Goal: Transaction & Acquisition: Book appointment/travel/reservation

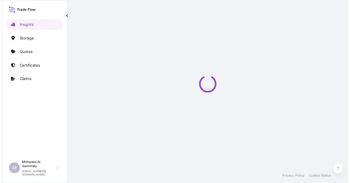
select select "2025"
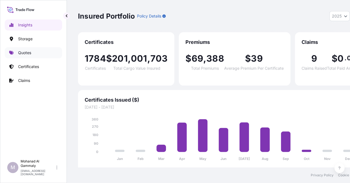
click at [21, 52] on p "Quotes" at bounding box center [24, 53] width 13 height 6
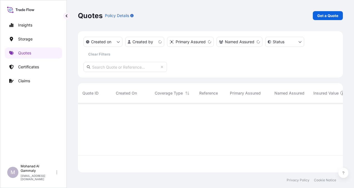
scroll to position [68, 261]
click at [334, 16] on p "Get a Quote" at bounding box center [327, 16] width 21 height 6
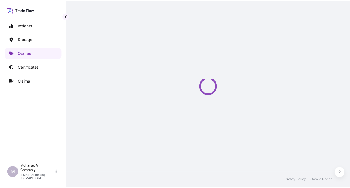
scroll to position [9, 0]
select select "Water"
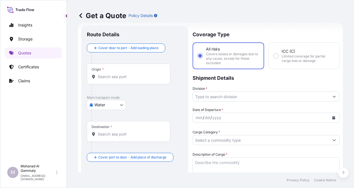
click at [120, 79] on input "Origin *" at bounding box center [131, 77] width 66 height 6
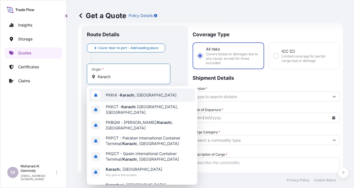
click at [120, 94] on span "PKKHI - [GEOGRAPHIC_DATA] i, [GEOGRAPHIC_DATA]" at bounding box center [141, 95] width 71 height 6
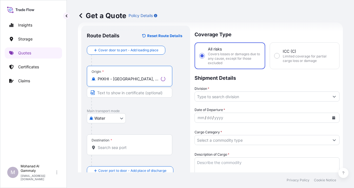
type input "PKKHI - [GEOGRAPHIC_DATA], [GEOGRAPHIC_DATA]"
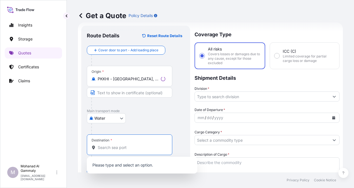
click at [108, 148] on input "Destination *" at bounding box center [132, 147] width 68 height 6
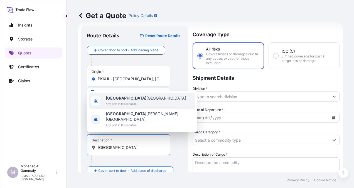
click at [129, 106] on span "Any port in this location" at bounding box center [146, 104] width 80 height 6
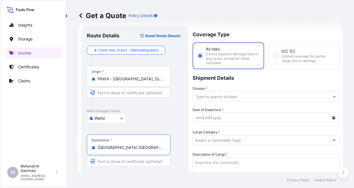
type input "[GEOGRAPHIC_DATA] [GEOGRAPHIC_DATA]"
click at [249, 97] on input "Division *" at bounding box center [261, 96] width 136 height 10
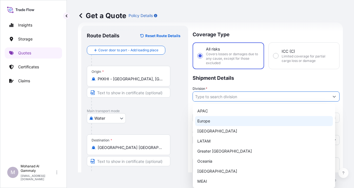
click at [209, 120] on div "Europe" at bounding box center [264, 121] width 138 height 10
type input "Europe"
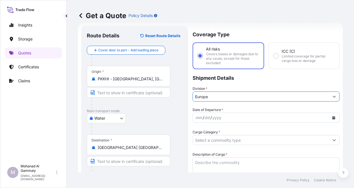
click at [208, 117] on div "dd" at bounding box center [207, 117] width 6 height 7
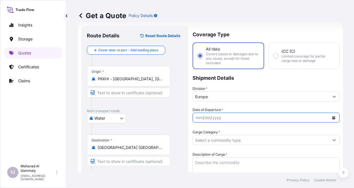
click at [332, 116] on icon "Calendar" at bounding box center [333, 117] width 3 height 3
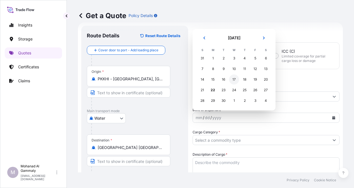
click at [234, 79] on div "17" at bounding box center [234, 79] width 10 height 10
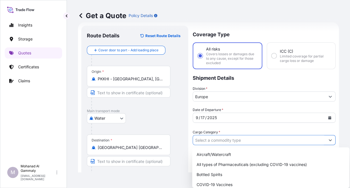
click at [233, 141] on input "Cargo Category *" at bounding box center [259, 140] width 132 height 10
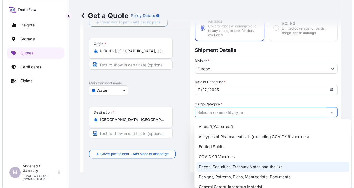
scroll to position [56, 0]
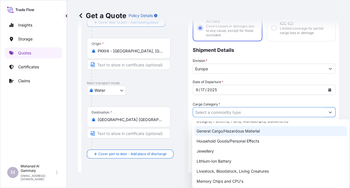
click at [228, 134] on div "General Cargo/Hazardous Material" at bounding box center [270, 131] width 153 height 10
type input "General Cargo/Hazardous Material"
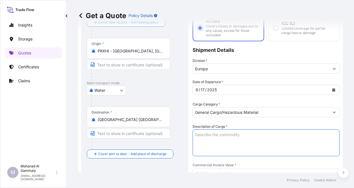
click at [227, 146] on textarea "Description of Cargo *" at bounding box center [266, 142] width 147 height 27
paste textarea "LONG GRAIN BASMATI [PERSON_NAME] BRAND"
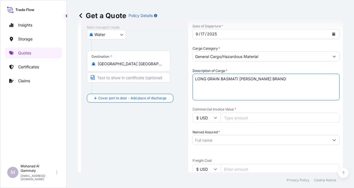
scroll to position [120, 0]
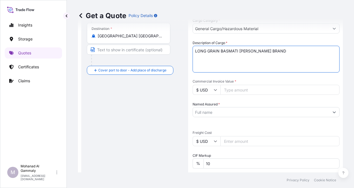
type textarea "LONG GRAIN BASMATI [PERSON_NAME] BRAND"
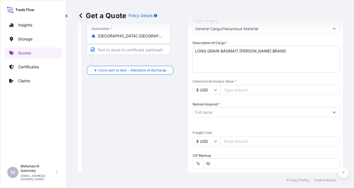
click at [236, 89] on input "Commercial Invoice Value *" at bounding box center [279, 90] width 119 height 10
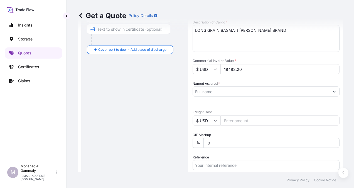
scroll to position [148, 0]
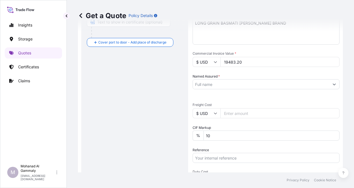
type input "19483.20"
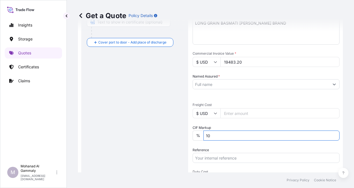
click at [225, 138] on input "10" at bounding box center [272, 135] width 136 height 10
type input "1"
type input "10"
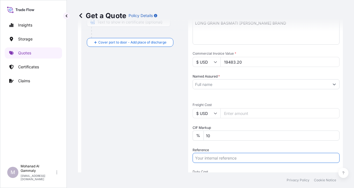
paste input "O # F-12149493"
click at [196, 156] on input "O # F-12149493" at bounding box center [266, 158] width 147 height 10
click at [237, 160] on input "PO # F-12149493" at bounding box center [266, 158] width 147 height 10
paste input "3315242655"
type input "PO # F-12149493 // 3315242655"
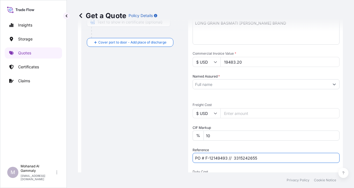
click at [216, 134] on input "10" at bounding box center [272, 135] width 136 height 10
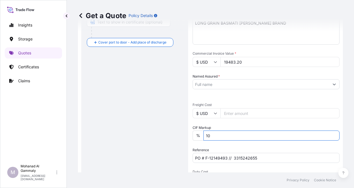
type input "1"
type input "10"
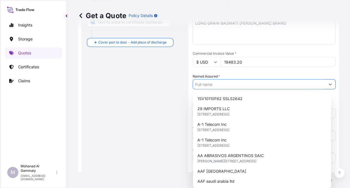
paste input "CATRION CATERING HOLDING COMPANY"
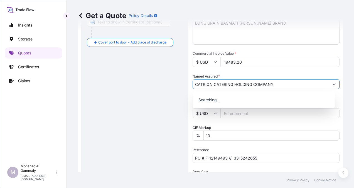
type input "CATRION CATERING HOLDING COMPANY"
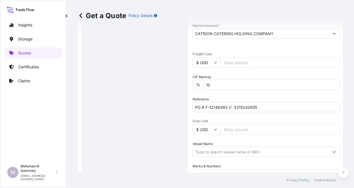
scroll to position [250, 0]
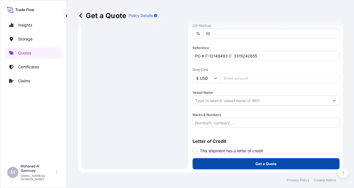
click at [233, 160] on button "Get a Quote" at bounding box center [266, 163] width 147 height 11
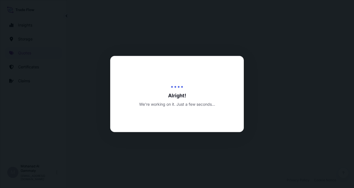
select select "Water"
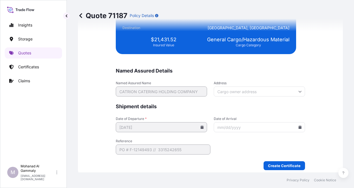
scroll to position [1365, 0]
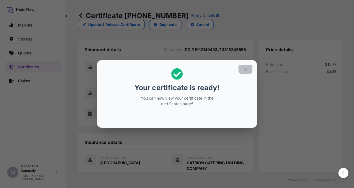
click at [248, 71] on icon "button" at bounding box center [245, 69] width 5 height 5
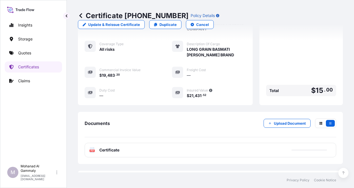
scroll to position [164, 0]
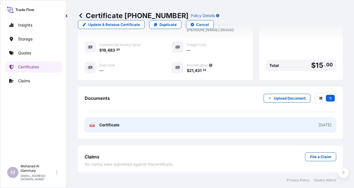
click at [319, 124] on div "[DATE]" at bounding box center [325, 125] width 13 height 6
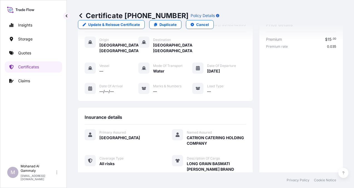
scroll to position [0, 0]
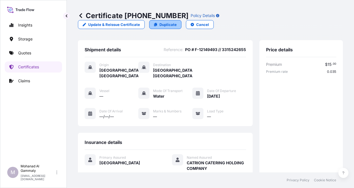
click at [163, 26] on p "Duplicate" at bounding box center [168, 25] width 17 height 6
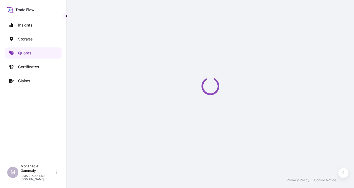
scroll to position [9, 0]
select select "Water"
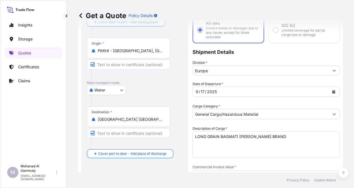
scroll to position [65, 0]
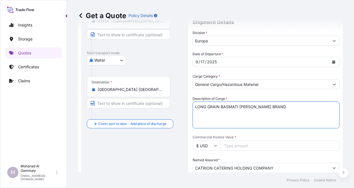
drag, startPoint x: 194, startPoint y: 107, endPoint x: 295, endPoint y: 109, distance: 100.8
click at [295, 109] on textarea "LONG GRAIN BASMATI [PERSON_NAME] BRAND" at bounding box center [266, 114] width 147 height 27
paste textarea "LONG GRAIN BASMATI [PERSON_NAME] BRAND"
type textarea "LONG GRAIN BASMATI [PERSON_NAME] BRAND"
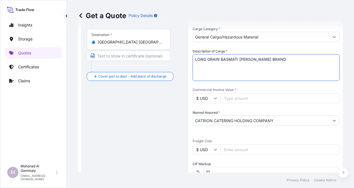
scroll to position [120, 0]
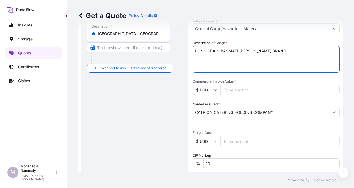
click at [230, 164] on input "10" at bounding box center [272, 163] width 136 height 10
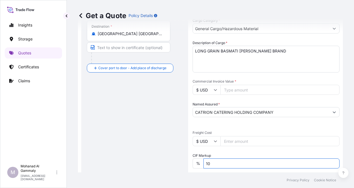
type input "1"
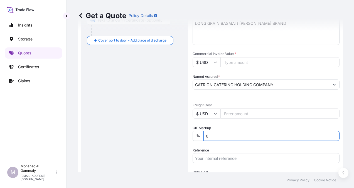
scroll to position [148, 0]
type input "0"
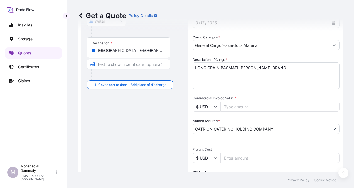
scroll to position [92, 0]
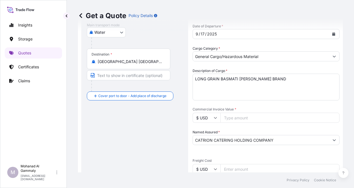
click at [232, 115] on input "Commercial Invoice Value *" at bounding box center [279, 117] width 119 height 10
type input "19483.20"
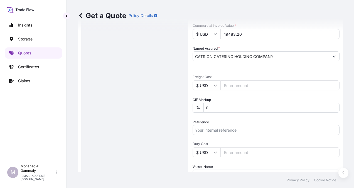
scroll to position [204, 0]
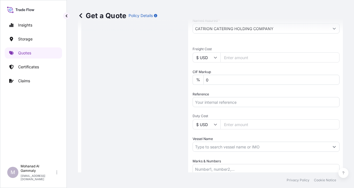
click at [219, 103] on input "Reference" at bounding box center [266, 102] width 147 height 10
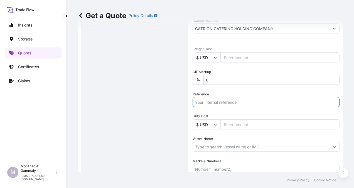
paste input "PO # F-12137162"
paste input "3315242658"
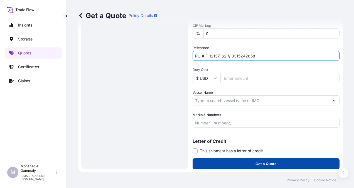
type input "PO # F-12137162 // 3315242658"
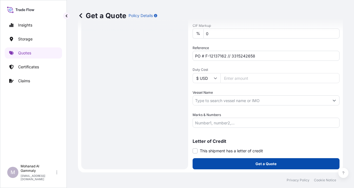
click at [251, 165] on button "Get a Quote" at bounding box center [266, 163] width 147 height 11
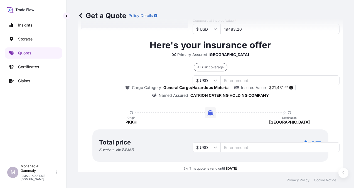
scroll to position [202, 0]
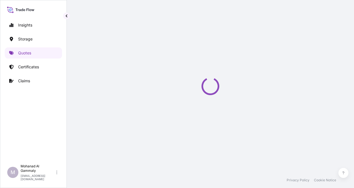
select select "Water"
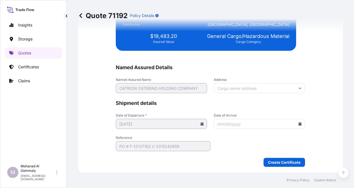
scroll to position [1365, 0]
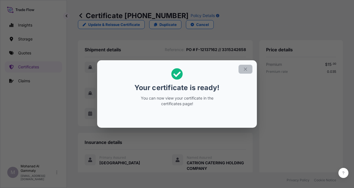
click at [244, 70] on icon "button" at bounding box center [245, 69] width 5 height 5
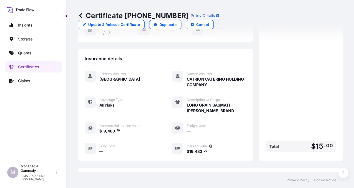
scroll to position [164, 0]
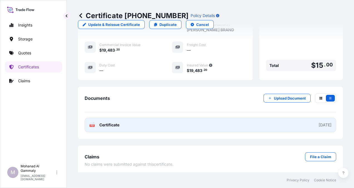
click at [319, 125] on div "[DATE]" at bounding box center [325, 125] width 13 height 6
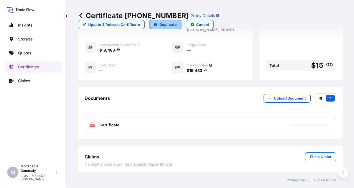
click at [165, 24] on p "Duplicate" at bounding box center [168, 25] width 17 height 6
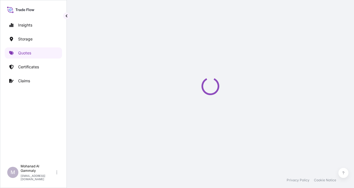
select select "Water"
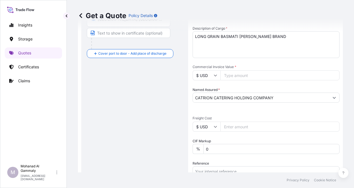
scroll to position [148, 0]
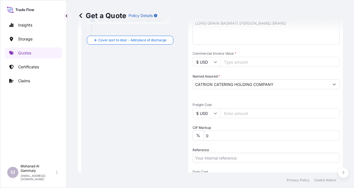
click at [232, 62] on input "Commercial Invoice Value *" at bounding box center [279, 62] width 119 height 10
click at [236, 63] on input "Commercial Invoice Value *" at bounding box center [279, 62] width 119 height 10
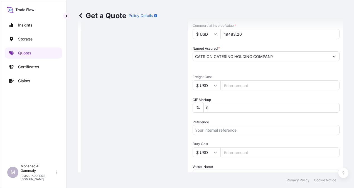
type input "19483.20"
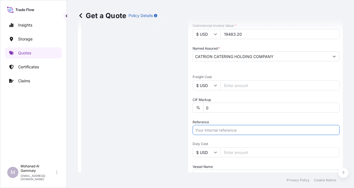
click at [219, 130] on input "Reference" at bounding box center [266, 130] width 147 height 10
paste input "PO # F-12137163"
paste input "3315242659"
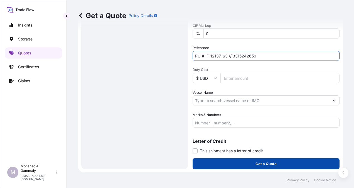
type input "PO # F-12137163 // 3315242659"
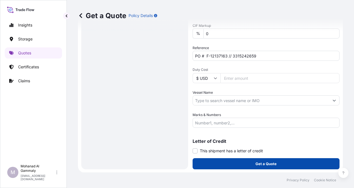
click at [256, 161] on p "Get a Quote" at bounding box center [266, 164] width 21 height 6
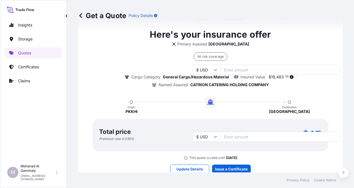
scroll to position [181, 0]
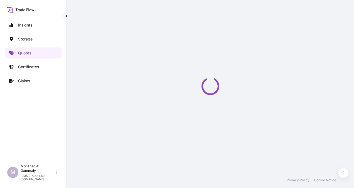
select select "Water"
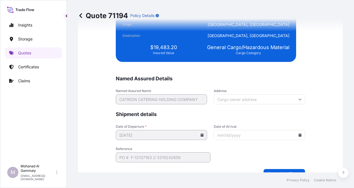
scroll to position [1365, 0]
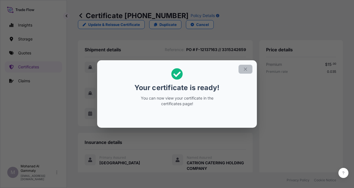
click at [243, 72] on button "button" at bounding box center [246, 69] width 14 height 9
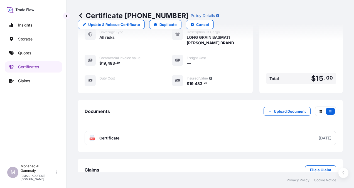
scroll to position [155, 0]
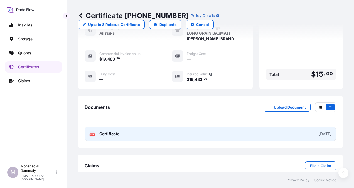
click at [197, 126] on link "PDF Certificate [DATE]" at bounding box center [211, 133] width 252 height 14
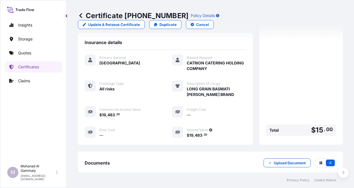
scroll to position [0, 0]
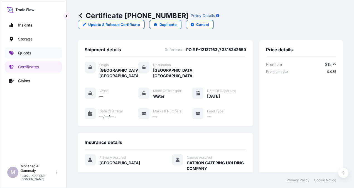
click at [25, 52] on p "Quotes" at bounding box center [24, 53] width 13 height 6
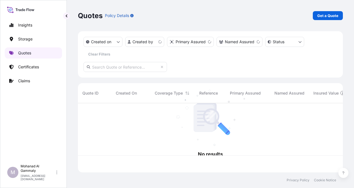
scroll to position [68, 261]
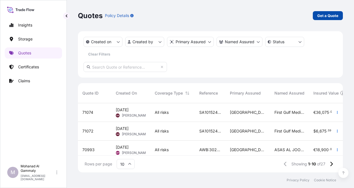
click at [321, 15] on p "Get a Quote" at bounding box center [327, 16] width 21 height 6
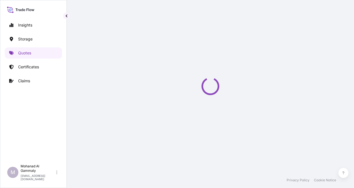
select select "Water"
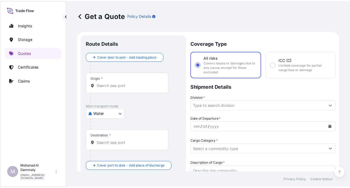
scroll to position [9, 0]
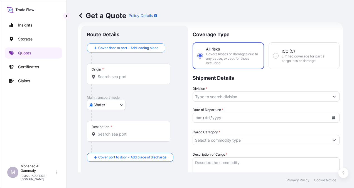
click at [136, 73] on div "Origin *" at bounding box center [129, 73] width 84 height 21
click at [136, 74] on input "Origin *" at bounding box center [131, 77] width 66 height 6
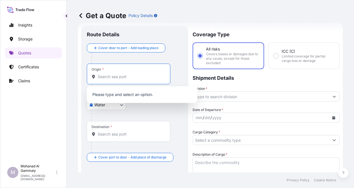
paste input "Jeddah"
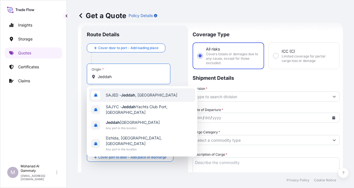
click at [121, 98] on div "SAJED - [GEOGRAPHIC_DATA] , [GEOGRAPHIC_DATA]" at bounding box center [142, 94] width 106 height 13
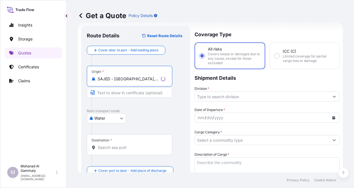
type input "SAJED - [GEOGRAPHIC_DATA], [GEOGRAPHIC_DATA]"
click at [131, 140] on div "Destination *" at bounding box center [129, 144] width 85 height 21
click at [131, 144] on input "Destination *" at bounding box center [132, 147] width 68 height 6
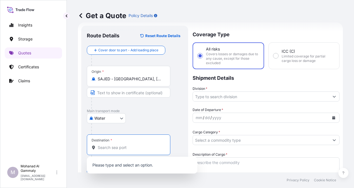
click at [131, 149] on input "Destination * Please select a destination" at bounding box center [131, 147] width 66 height 6
paste input "Sokhna"
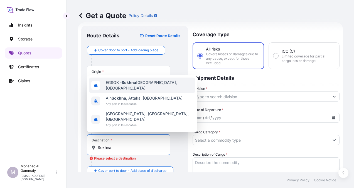
click at [134, 93] on div "EGSOK - [GEOGRAPHIC_DATA], [GEOGRAPHIC_DATA]" at bounding box center [142, 85] width 106 height 16
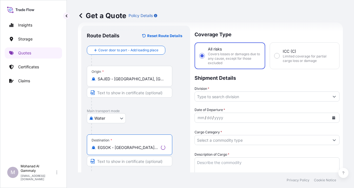
type input "EGSOK - [GEOGRAPHIC_DATA], [GEOGRAPHIC_DATA]"
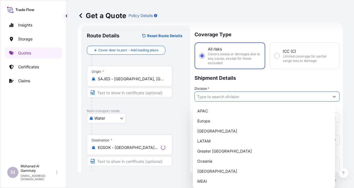
click at [248, 98] on input "Division *" at bounding box center [262, 96] width 134 height 10
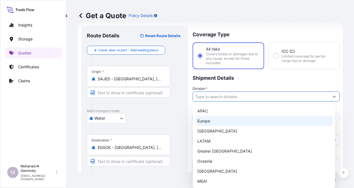
click at [203, 122] on div "Europe" at bounding box center [264, 121] width 138 height 10
type input "Europe"
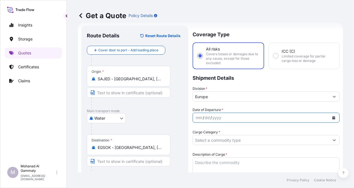
click at [332, 118] on icon "Calendar" at bounding box center [333, 117] width 3 height 3
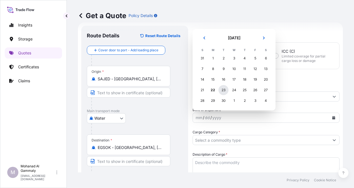
click at [224, 90] on div "23" at bounding box center [224, 90] width 10 height 10
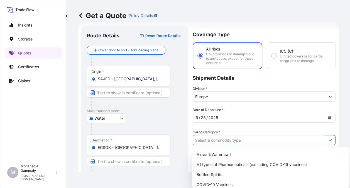
click at [252, 140] on input "Cargo Category *" at bounding box center [259, 140] width 132 height 10
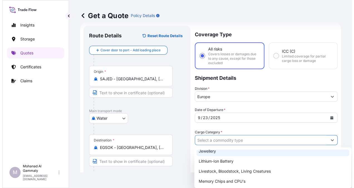
scroll to position [56, 0]
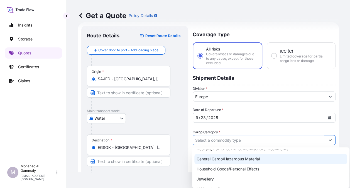
click at [228, 157] on div "General Cargo/Hazardous Material" at bounding box center [270, 159] width 153 height 10
type input "General Cargo/Hazardous Material"
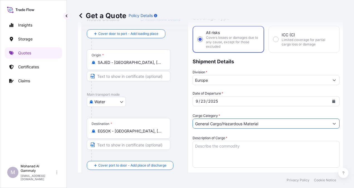
scroll to position [37, 0]
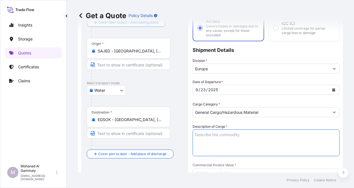
click at [225, 136] on textarea "Description of Cargo *" at bounding box center [266, 142] width 147 height 27
paste textarea "Food Items"
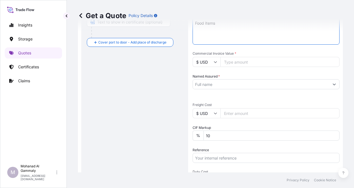
type textarea "Food Items"
click at [214, 138] on input "10" at bounding box center [272, 135] width 136 height 10
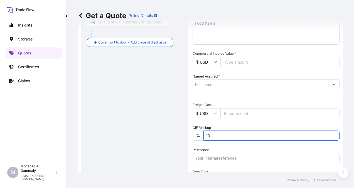
type input "1"
type input "0"
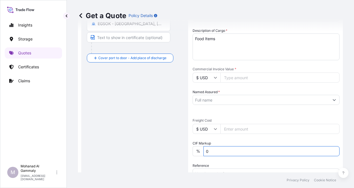
scroll to position [120, 0]
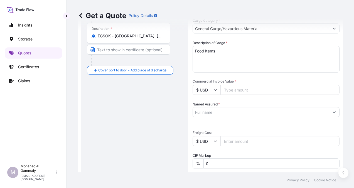
click at [229, 93] on input "Commercial Invoice Value *" at bounding box center [279, 90] width 119 height 10
type input "196793.90"
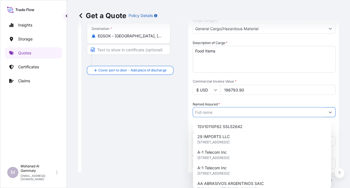
click at [260, 113] on input "Named Assured *" at bounding box center [259, 112] width 132 height 10
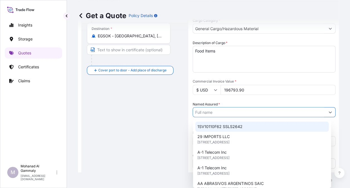
paste input "Phinehill Arabia Food Ltd"
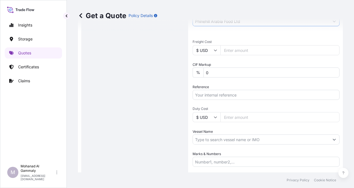
scroll to position [232, 0]
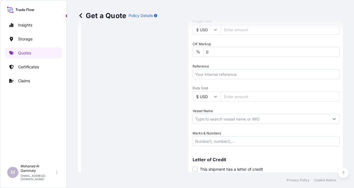
type input "Phinehill Arabia Food Ltd"
click at [215, 75] on input "Reference" at bounding box center [266, 74] width 147 height 10
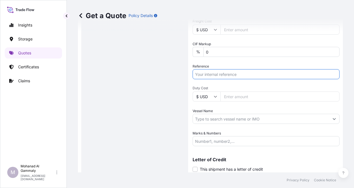
paste input "3315244290"
paste input "0142"
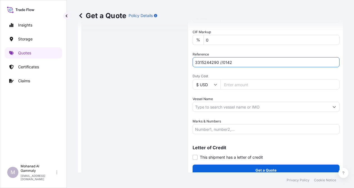
scroll to position [250, 0]
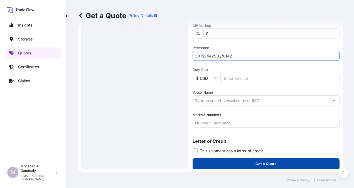
type input "3315244290 //0142"
click at [240, 168] on button "Get a Quote" at bounding box center [266, 163] width 147 height 11
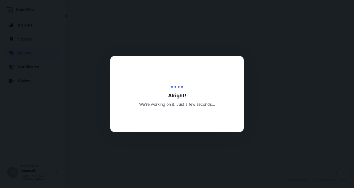
select select "Water"
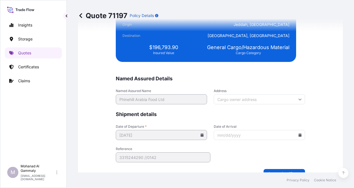
scroll to position [1365, 0]
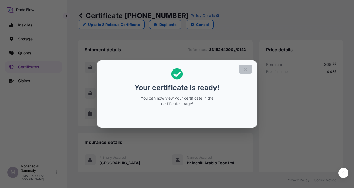
click at [243, 67] on icon "button" at bounding box center [245, 69] width 5 height 5
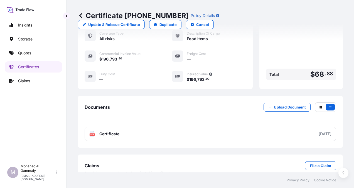
scroll to position [144, 0]
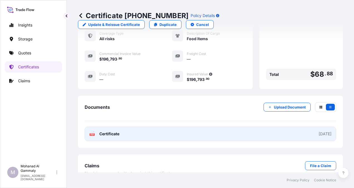
click at [319, 131] on div "[DATE]" at bounding box center [325, 134] width 13 height 6
